Goal: Navigation & Orientation: Find specific page/section

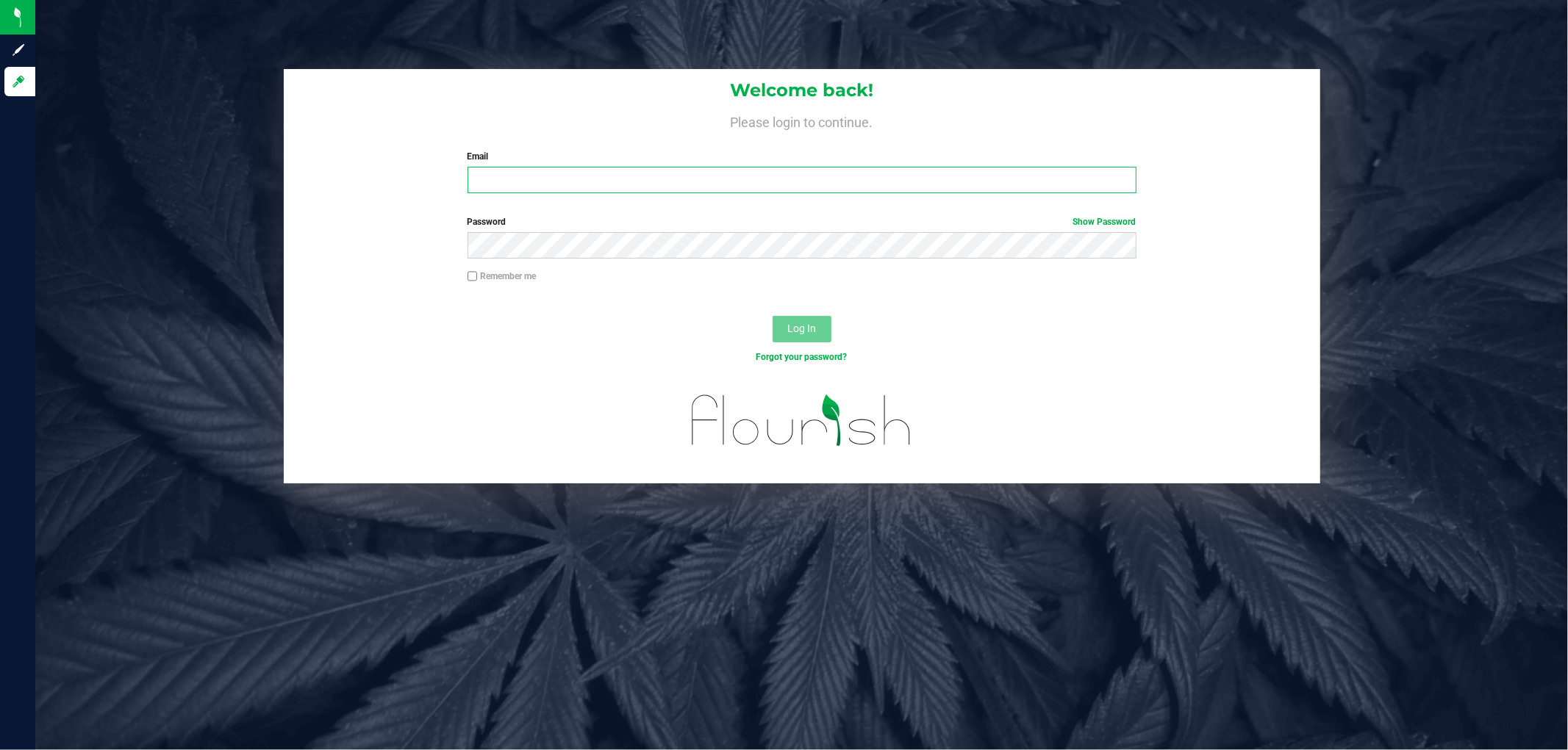
click at [544, 191] on input "Email" at bounding box center [801, 180] width 669 height 27
type input "[EMAIL_ADDRESS][DOMAIN_NAME]"
click at [773, 316] on button "Log In" at bounding box center [802, 329] width 59 height 27
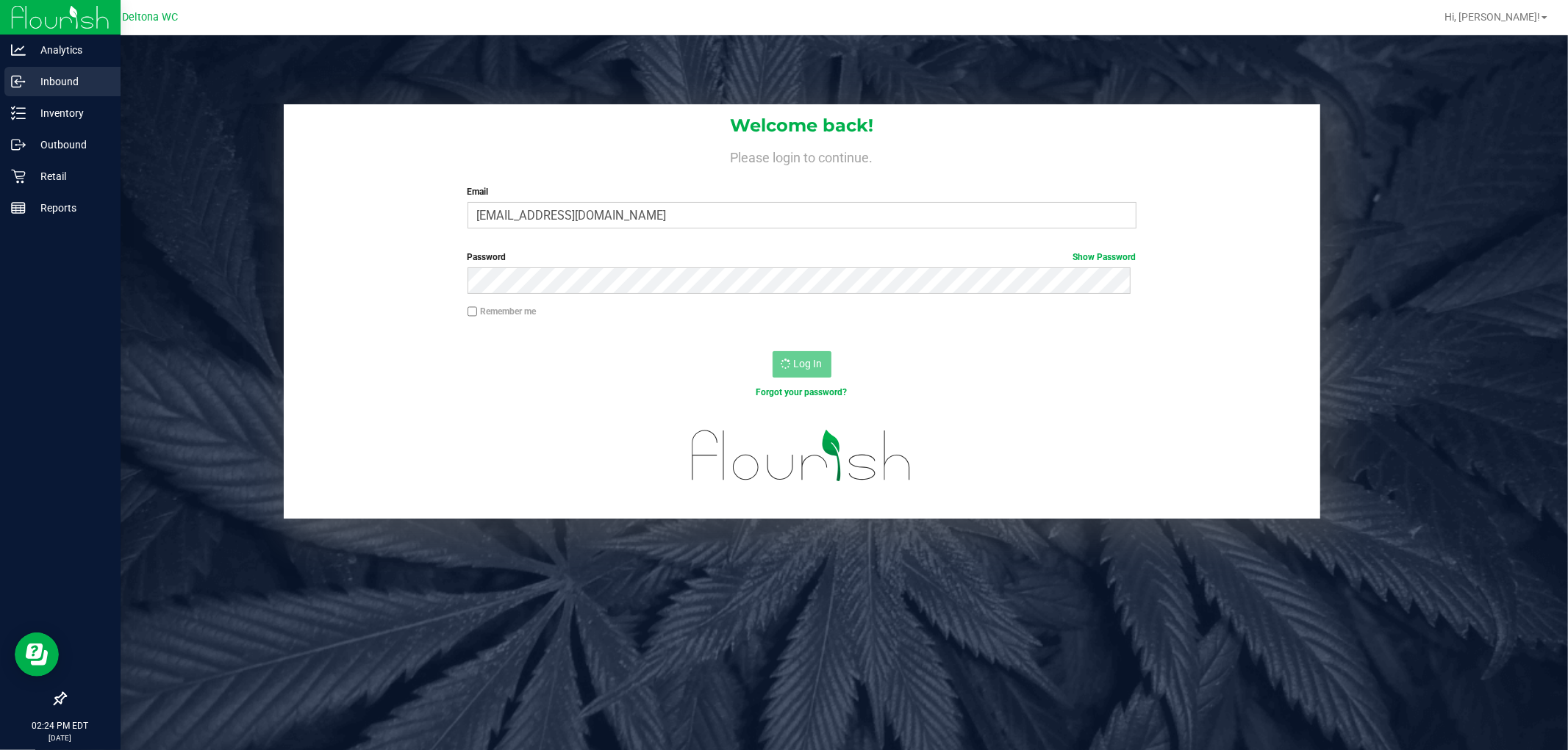
click at [86, 70] on div "Inbound" at bounding box center [63, 82] width 116 height 29
click at [97, 115] on p "Inventory" at bounding box center [70, 113] width 88 height 18
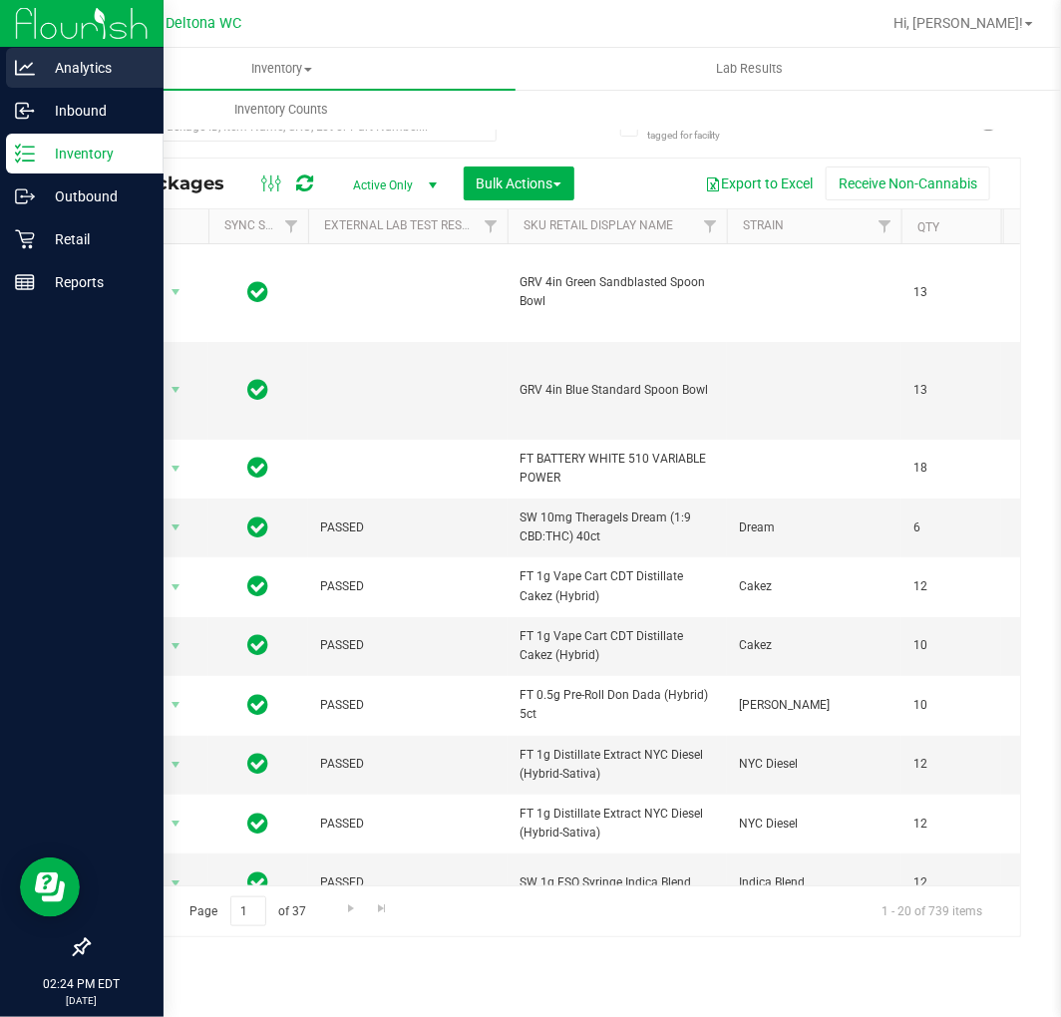
click at [38, 65] on p "Analytics" at bounding box center [95, 68] width 120 height 24
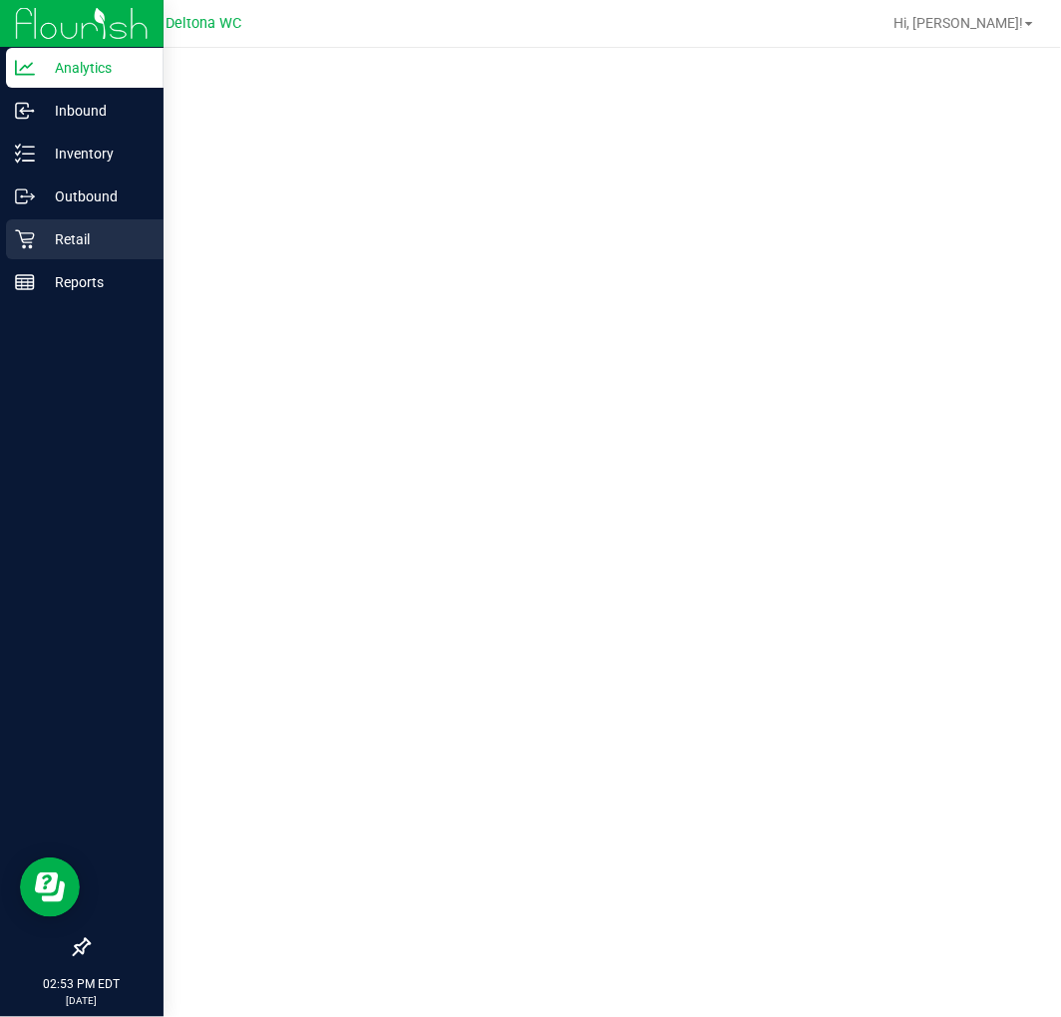
click at [32, 223] on div "Retail" at bounding box center [85, 239] width 158 height 40
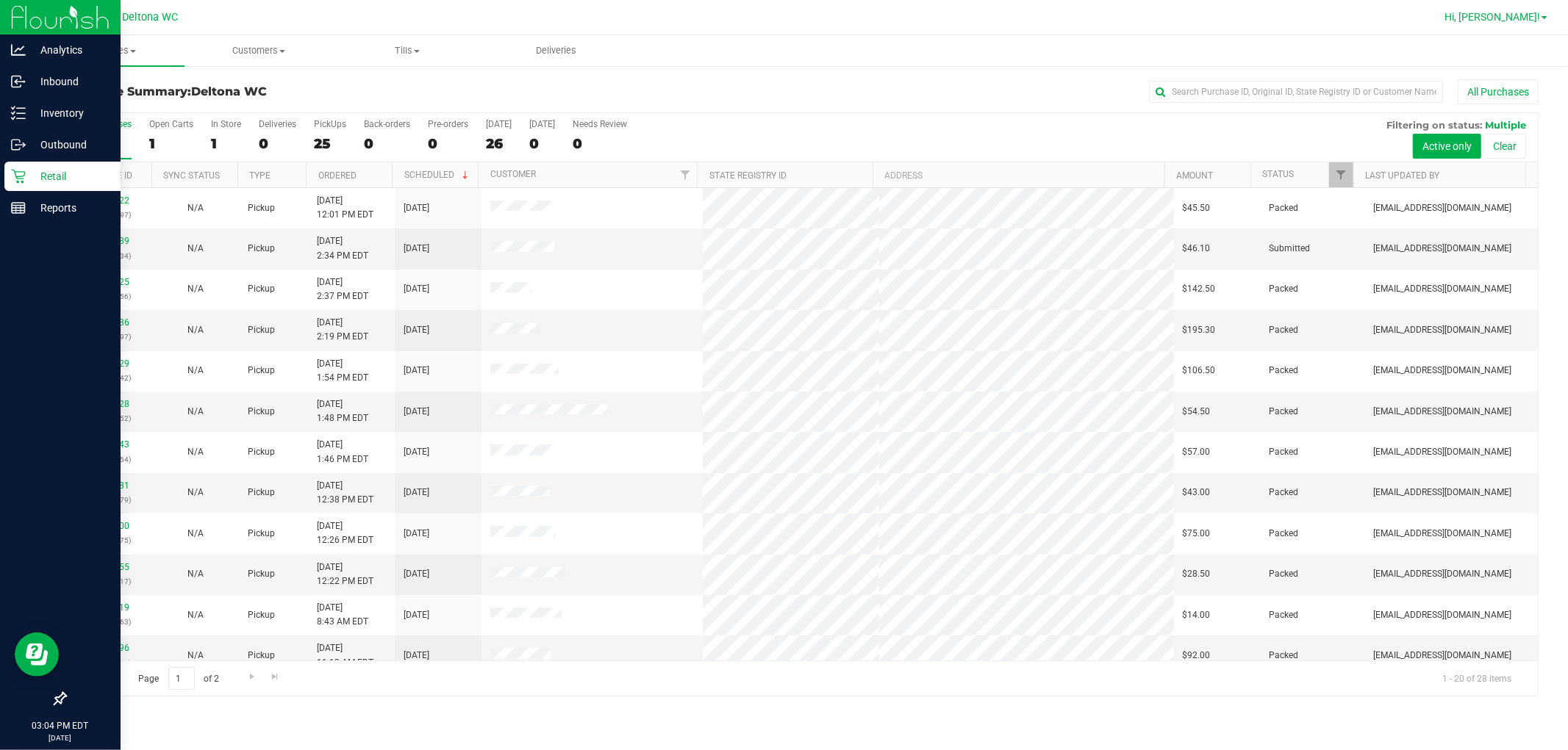
click at [1514, 23] on link "Hi, [PERSON_NAME]!" at bounding box center [1496, 17] width 115 height 15
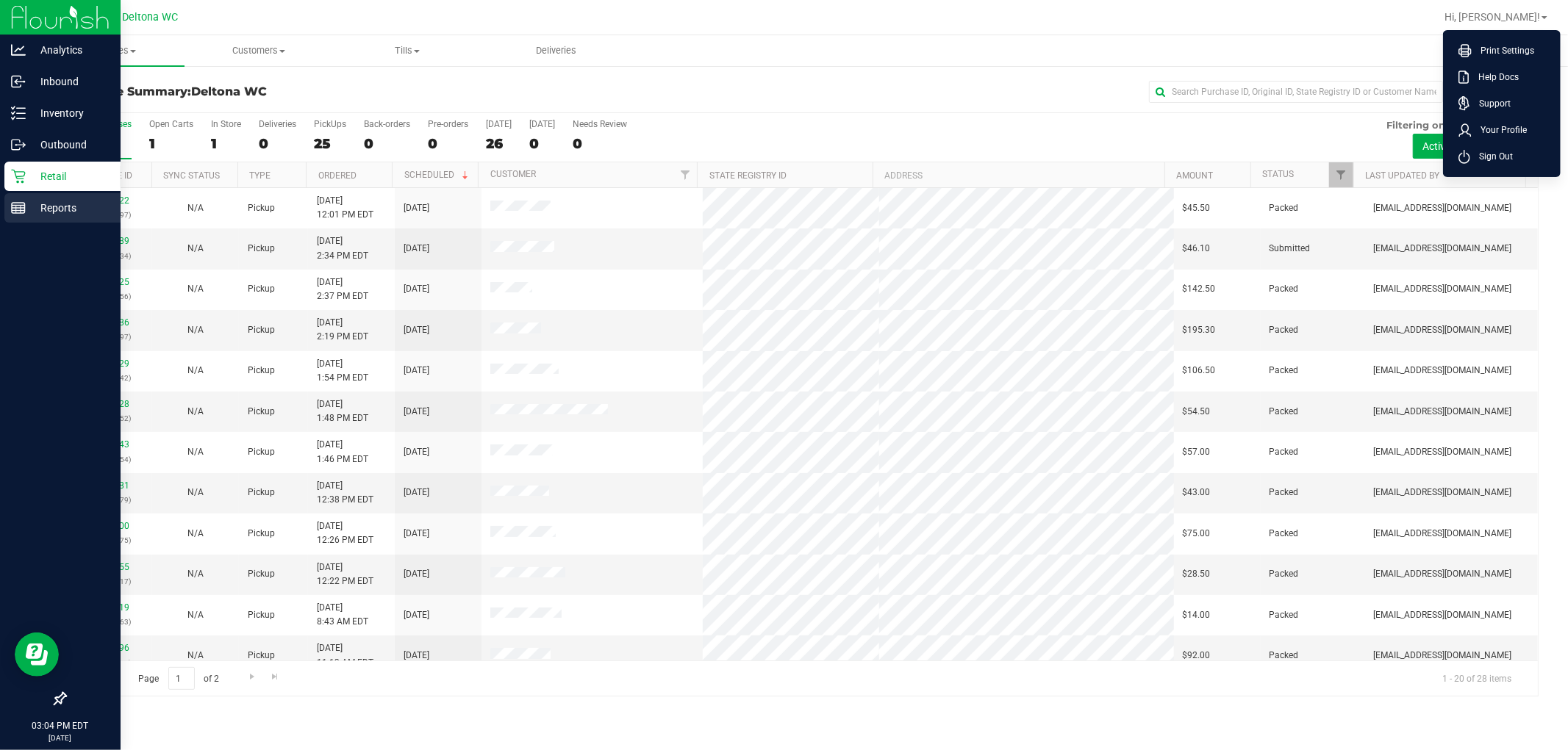
click at [55, 214] on p "Reports" at bounding box center [70, 208] width 88 height 18
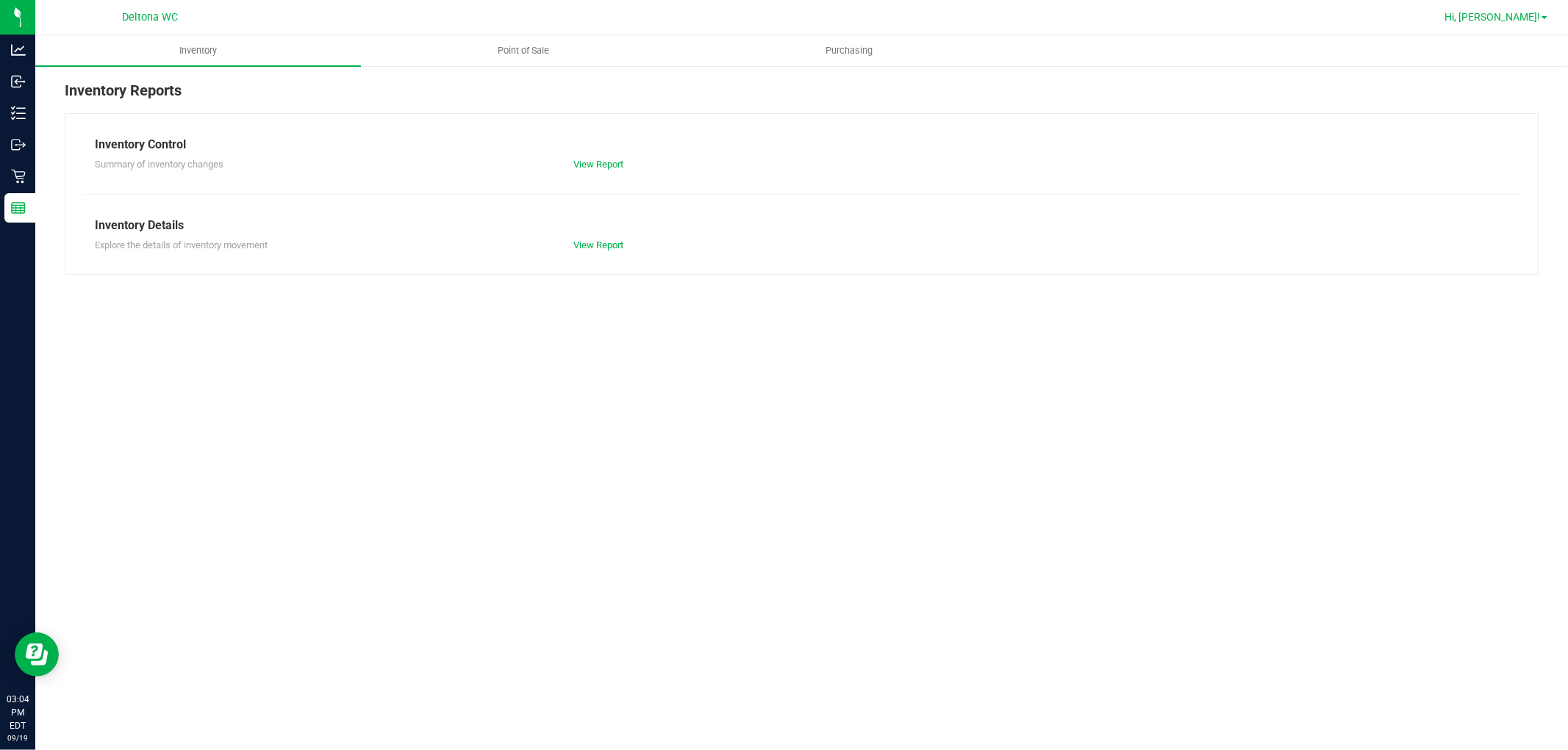
click at [1529, 23] on link "Hi, [PERSON_NAME]!" at bounding box center [1496, 17] width 115 height 15
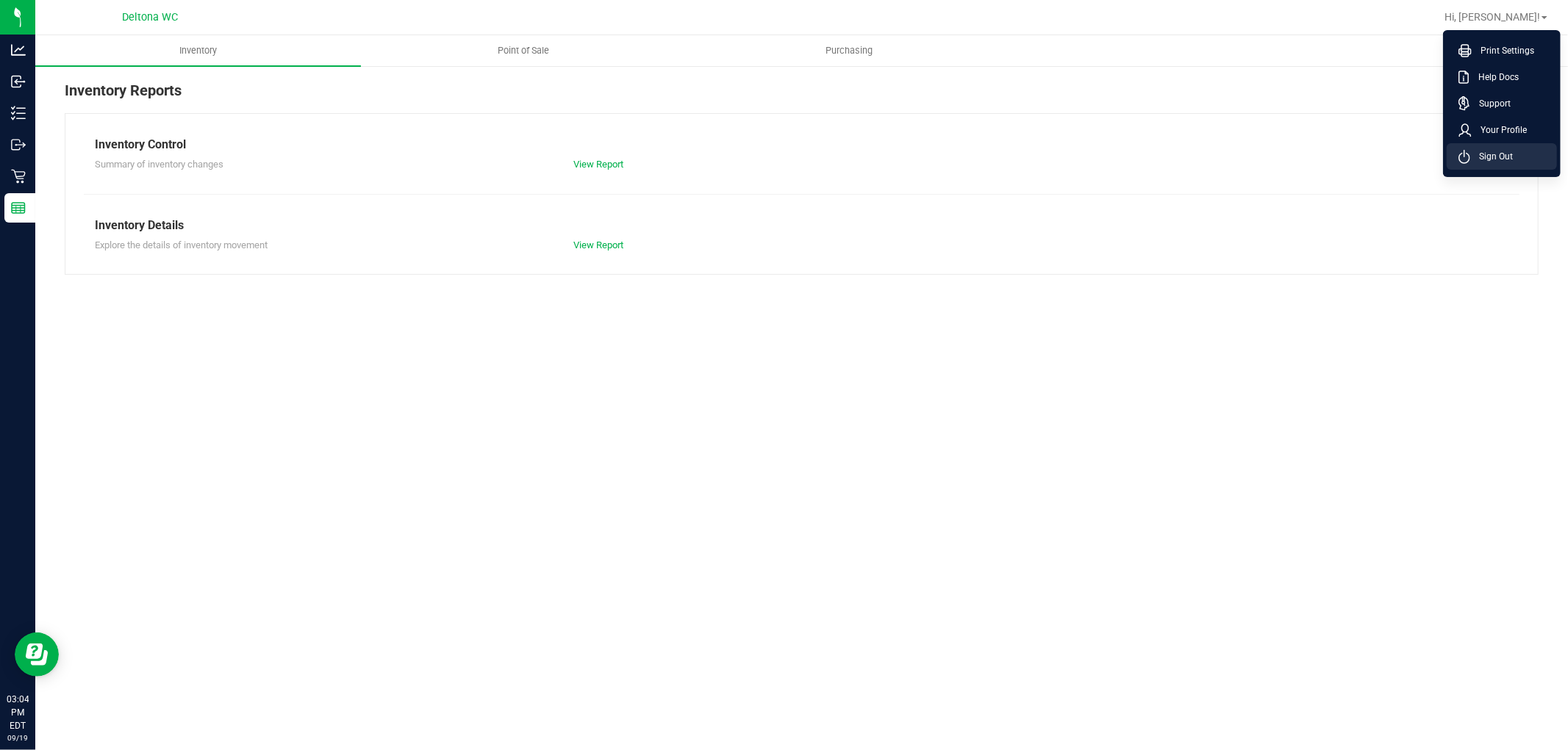
click at [1483, 154] on span "Sign Out" at bounding box center [1491, 156] width 43 height 15
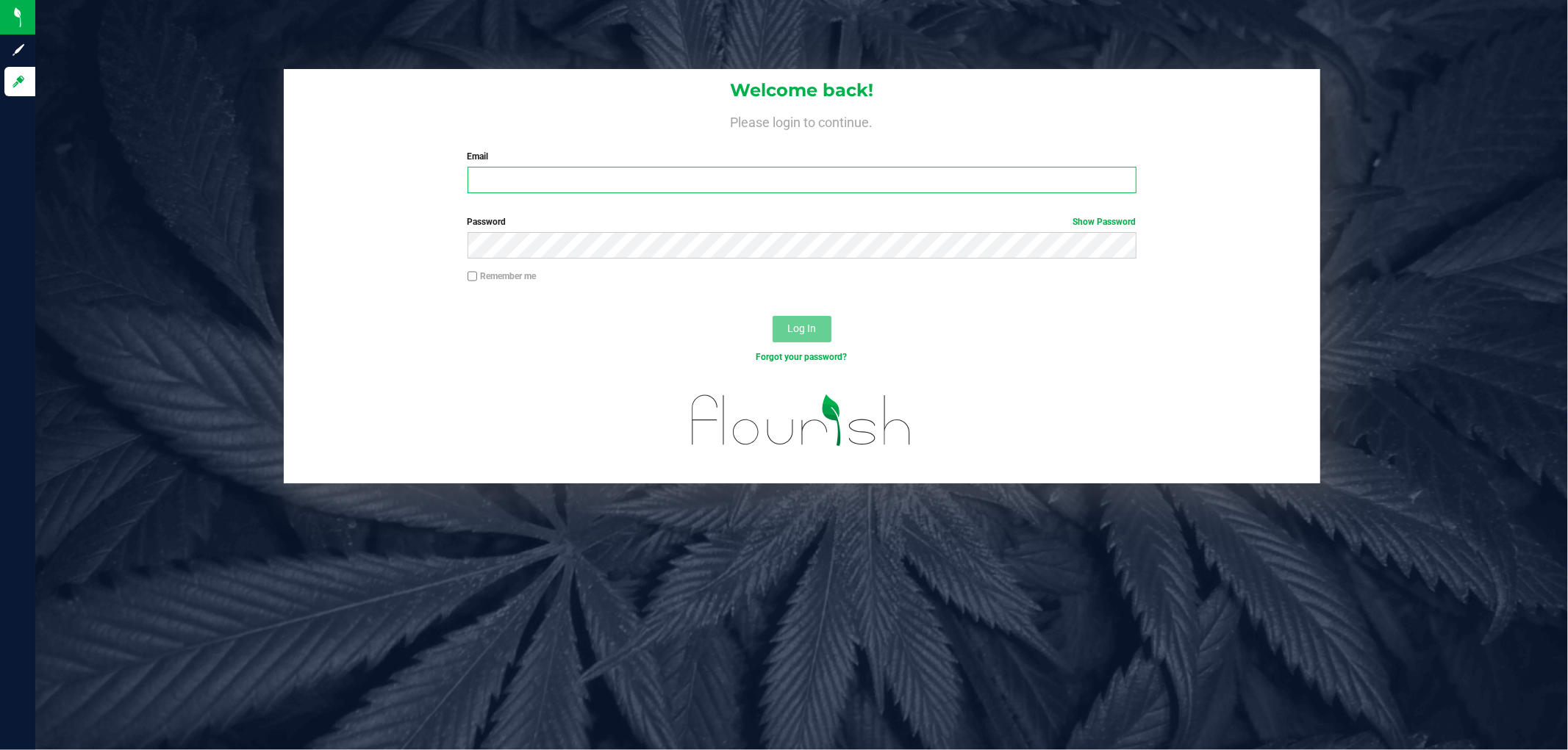
click at [694, 169] on input "Email" at bounding box center [801, 180] width 669 height 27
type input "[EMAIL_ADDRESS][DOMAIN_NAME]"
click at [697, 261] on div "Password Show Password" at bounding box center [802, 242] width 1036 height 55
click at [820, 320] on button "Log In" at bounding box center [802, 329] width 59 height 27
